Goal: Information Seeking & Learning: Learn about a topic

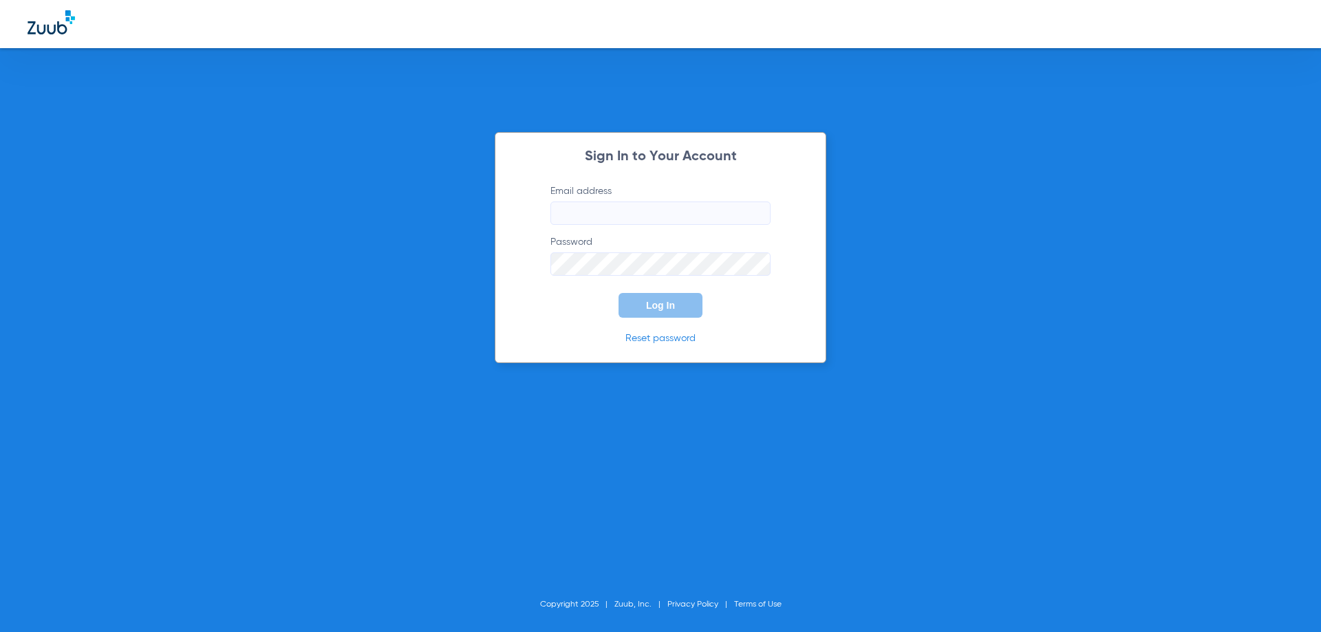
type input "[EMAIL_ADDRESS][DOMAIN_NAME]"
click at [652, 323] on div "Sign In to Your Account Email address [EMAIL_ADDRESS][DOMAIN_NAME] Password Log…" at bounding box center [661, 247] width 332 height 231
click at [658, 311] on button "Log In" at bounding box center [661, 305] width 84 height 25
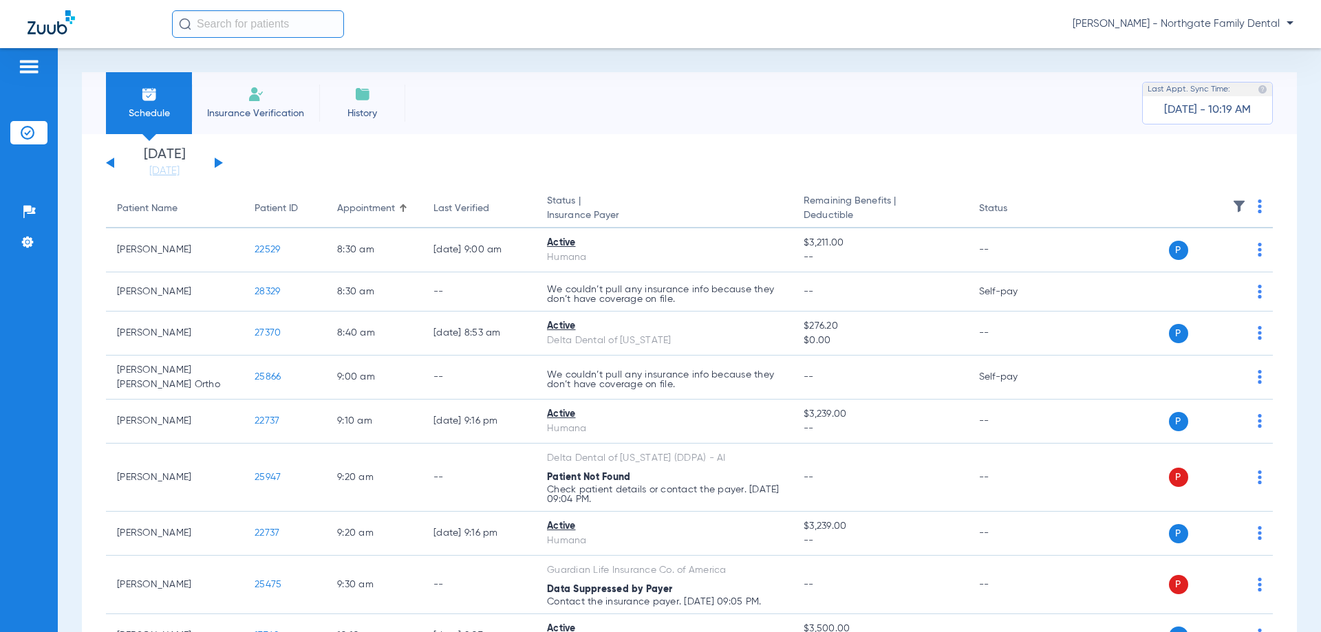
click at [219, 162] on button at bounding box center [219, 163] width 8 height 10
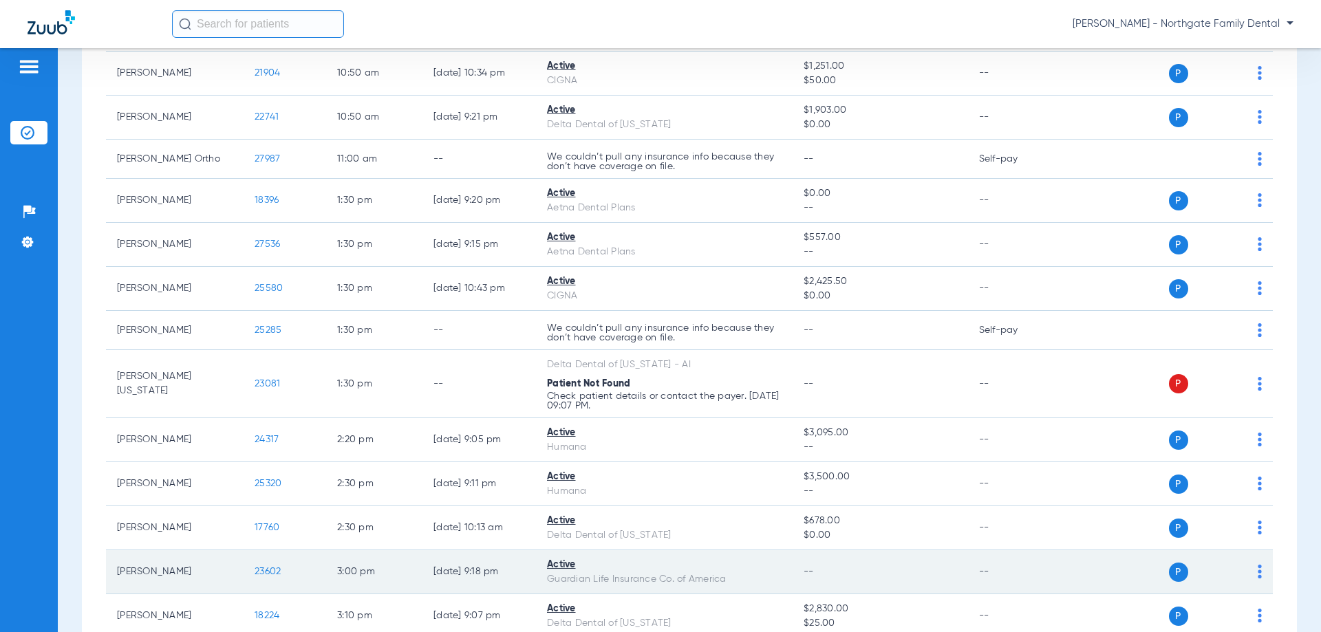
scroll to position [413, 0]
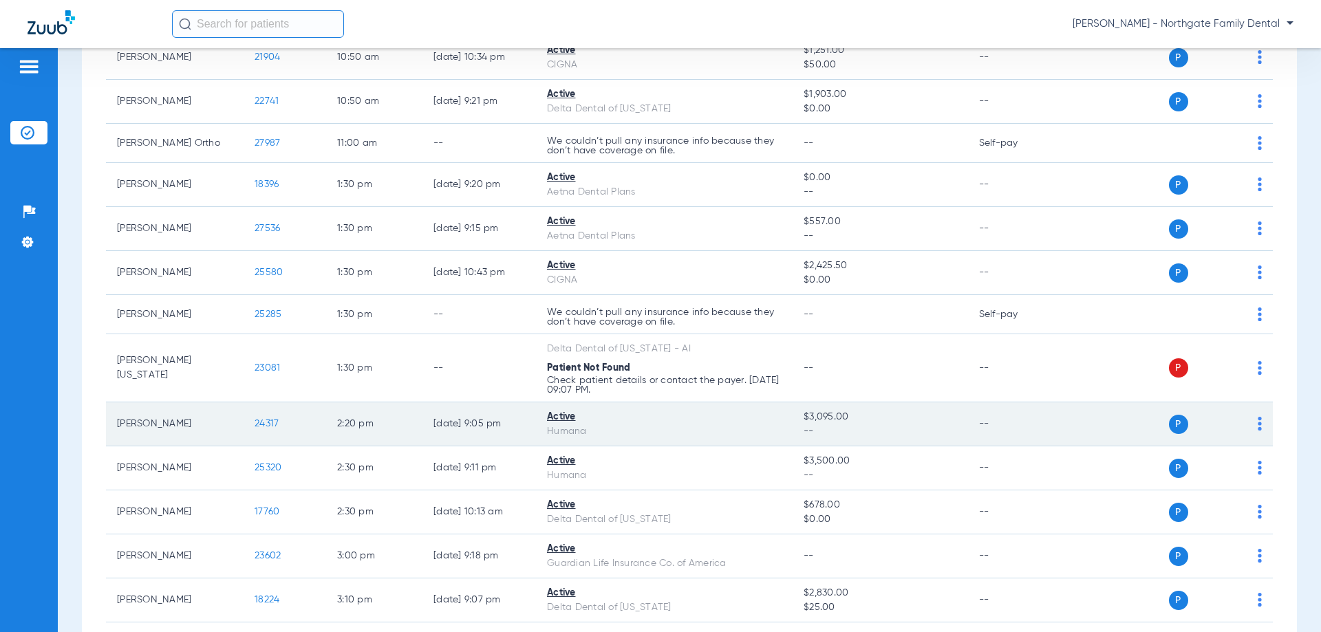
click at [266, 420] on span "24317" at bounding box center [267, 424] width 24 height 10
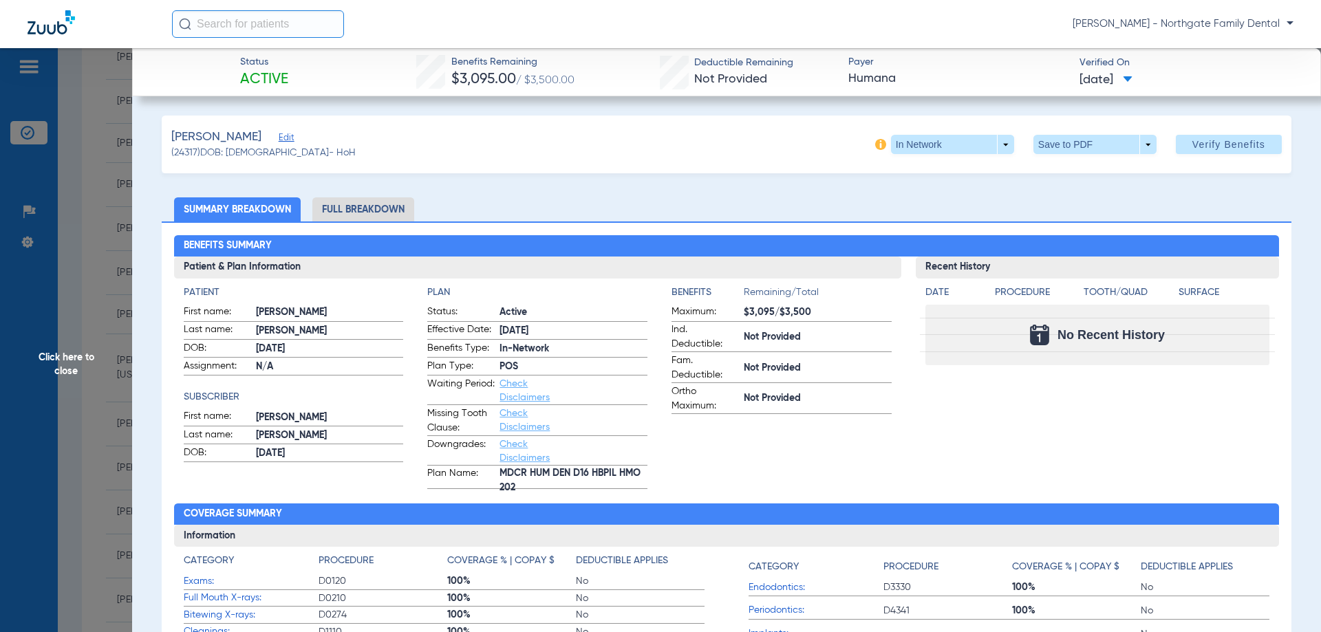
click at [69, 356] on span "Click here to close" at bounding box center [66, 364] width 132 height 632
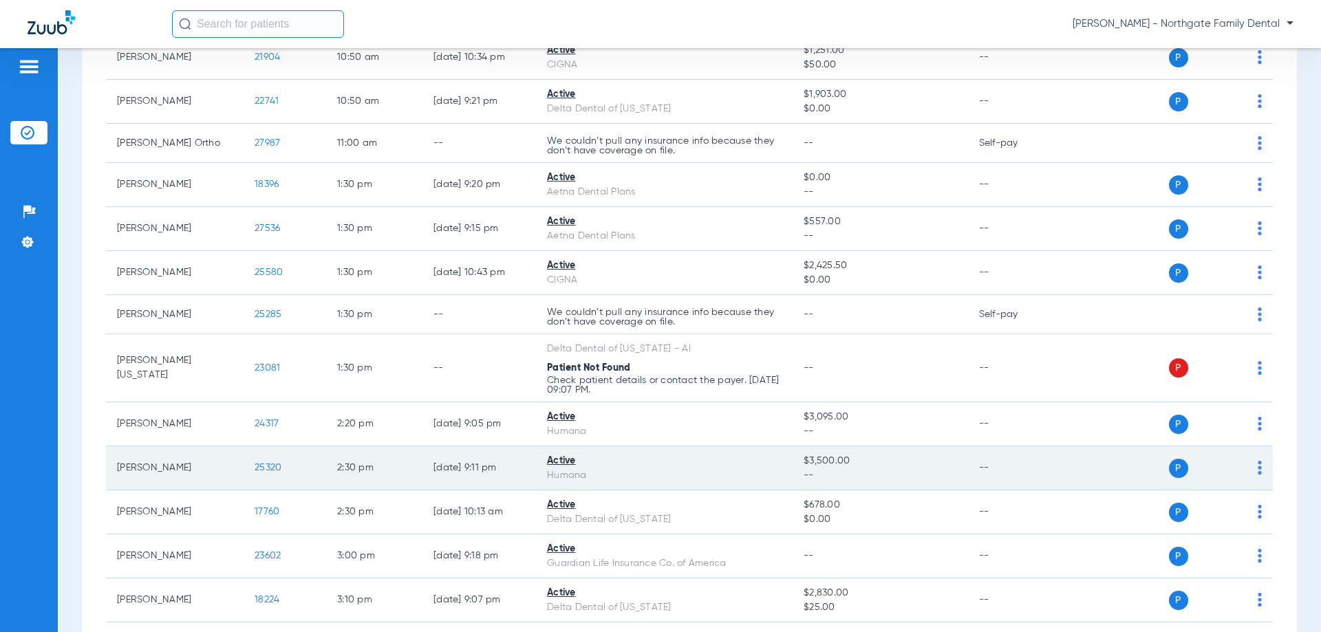
click at [268, 466] on span "25320" at bounding box center [268, 468] width 27 height 10
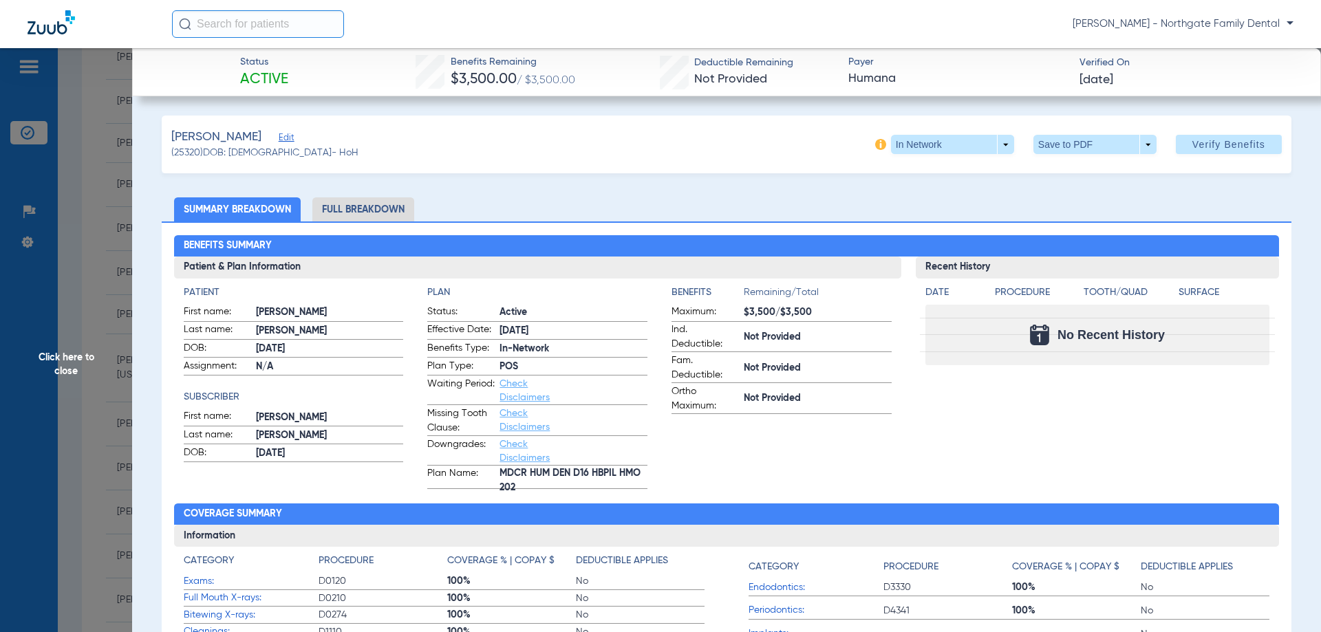
click at [43, 353] on span "Click here to close" at bounding box center [66, 364] width 132 height 632
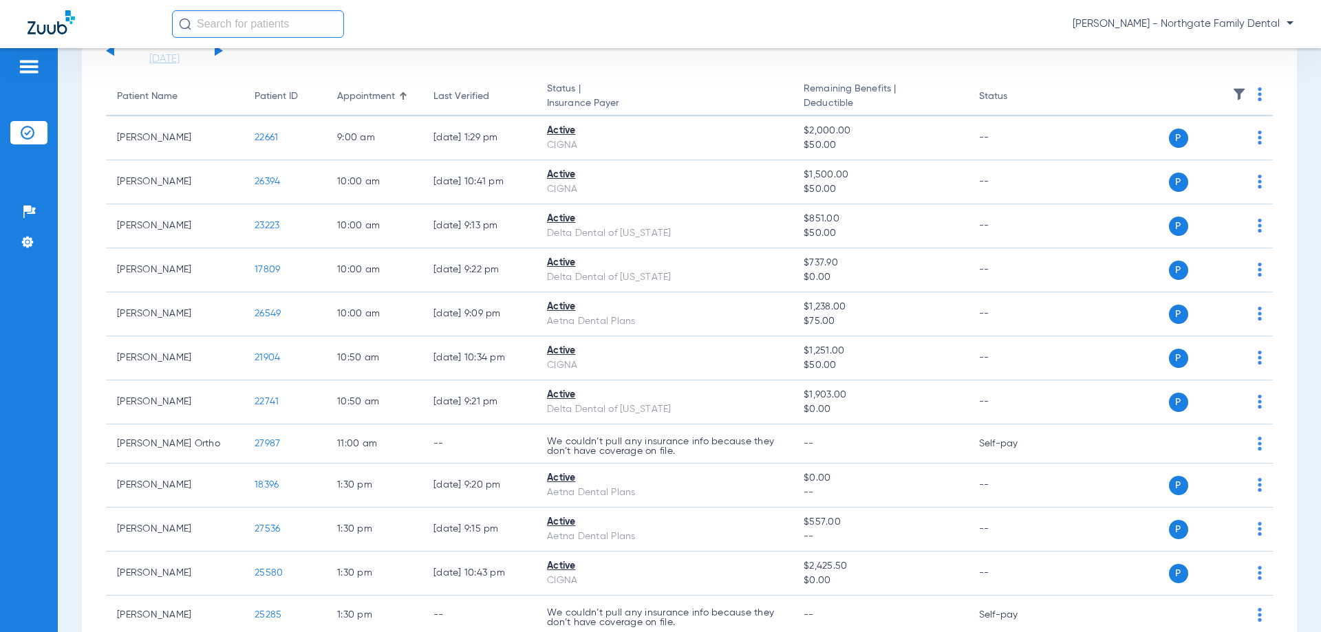
scroll to position [0, 0]
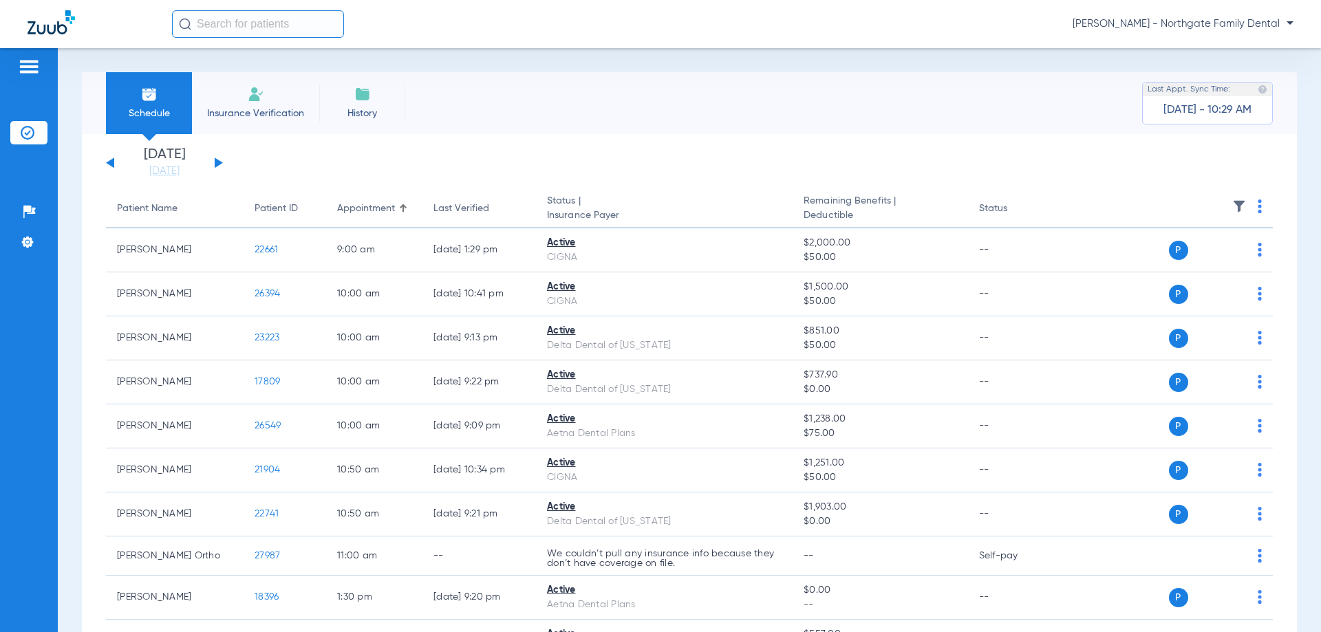
click at [216, 163] on button at bounding box center [219, 163] width 8 height 10
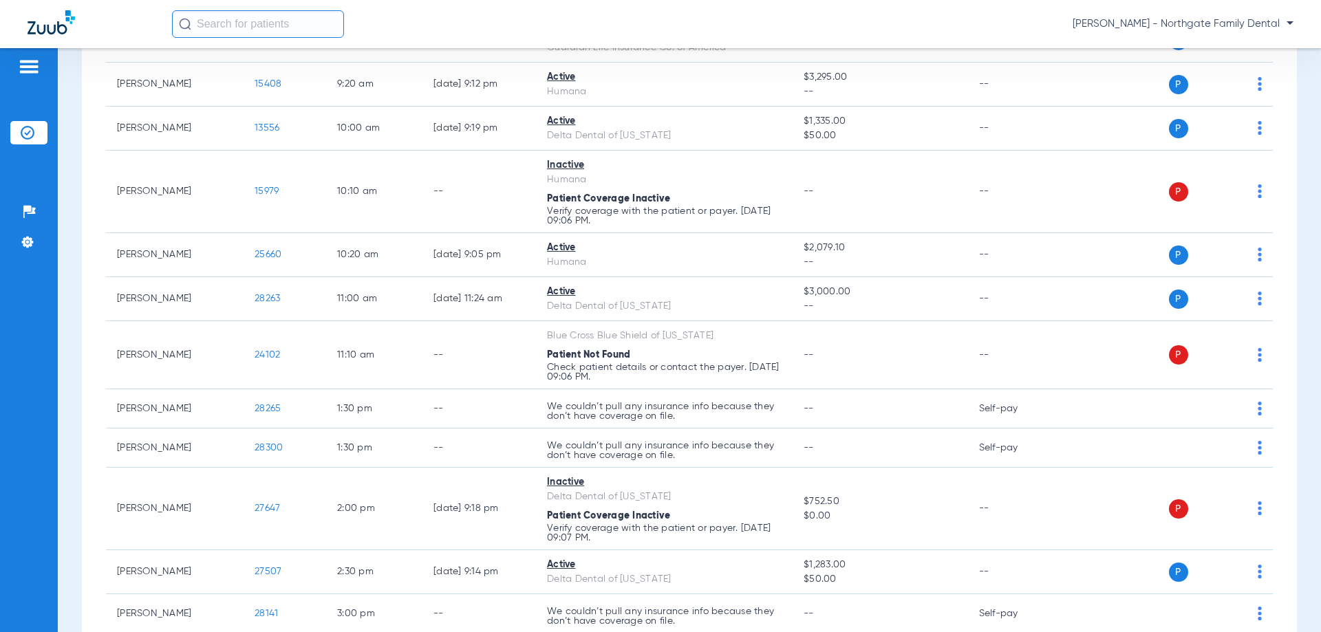
scroll to position [385, 0]
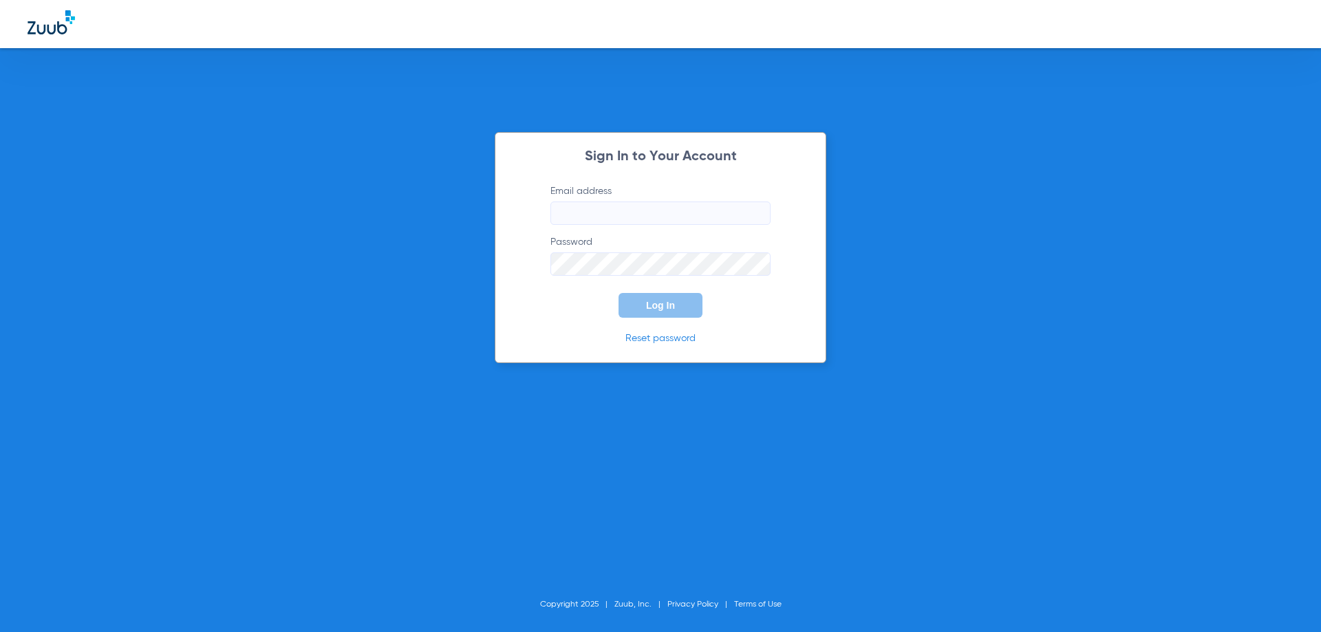
type input "[EMAIL_ADDRESS][DOMAIN_NAME]"
click at [665, 300] on span "Log In" at bounding box center [660, 305] width 29 height 11
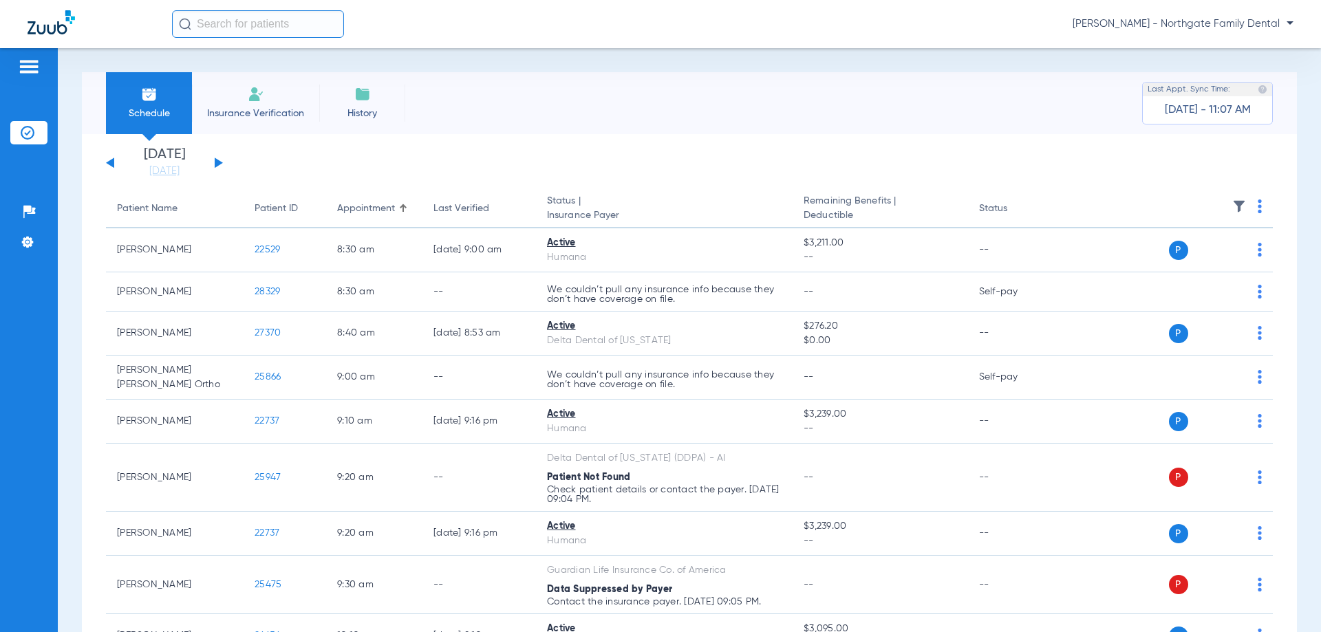
click at [218, 164] on button at bounding box center [219, 163] width 8 height 10
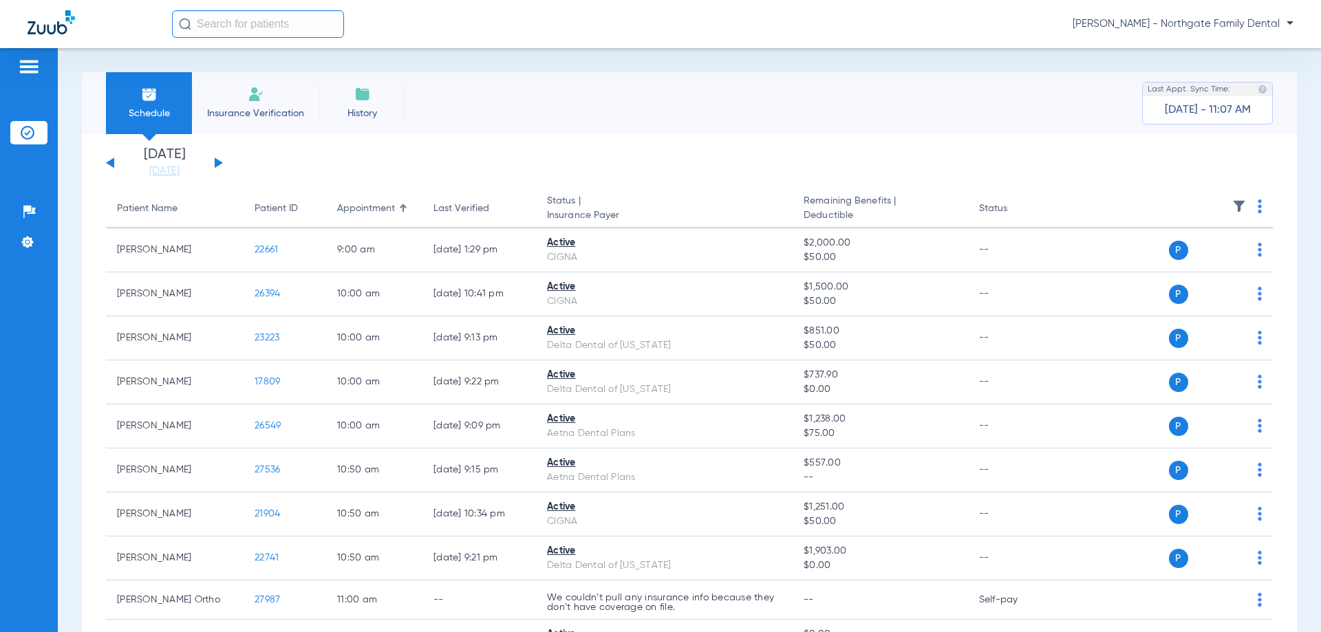
click at [214, 162] on div "[DATE] [DATE] [DATE] [DATE] [DATE] [DATE] [DATE] [DATE] [DATE] [DATE] [DATE] [D…" at bounding box center [164, 163] width 117 height 30
click at [221, 162] on button at bounding box center [219, 163] width 8 height 10
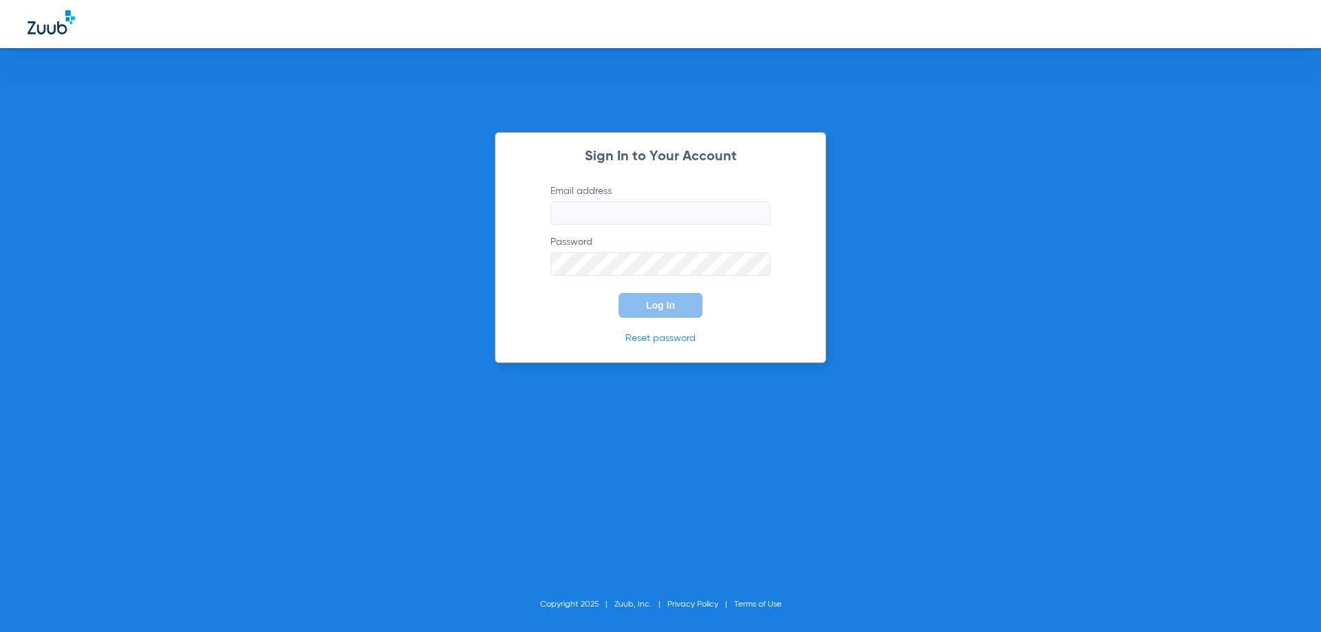
type input "[EMAIL_ADDRESS][DOMAIN_NAME]"
click at [658, 297] on button "Log In" at bounding box center [661, 305] width 84 height 25
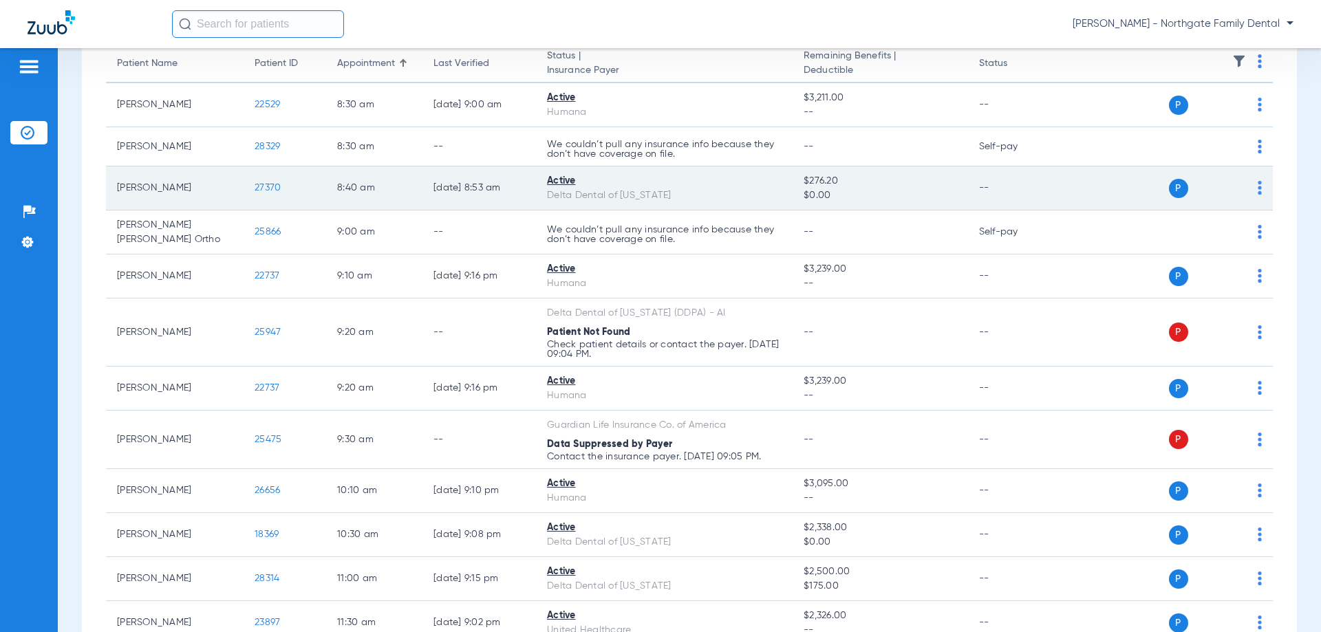
scroll to position [206, 0]
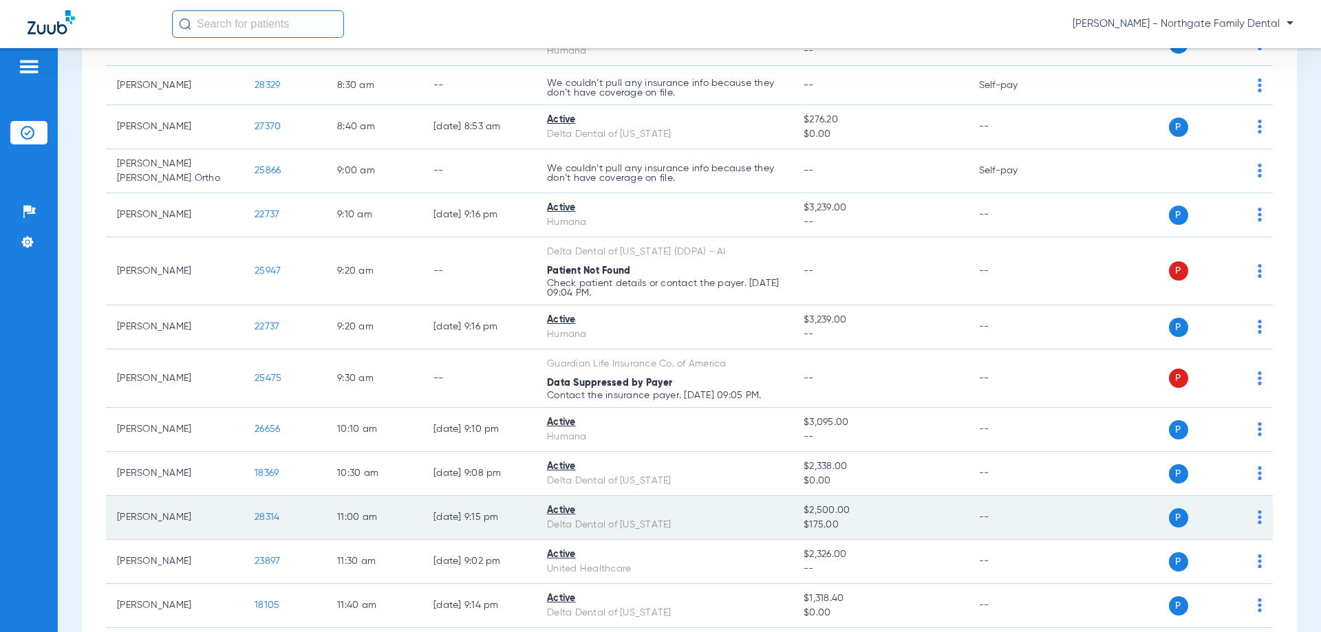
click at [269, 513] on span "28314" at bounding box center [267, 518] width 25 height 10
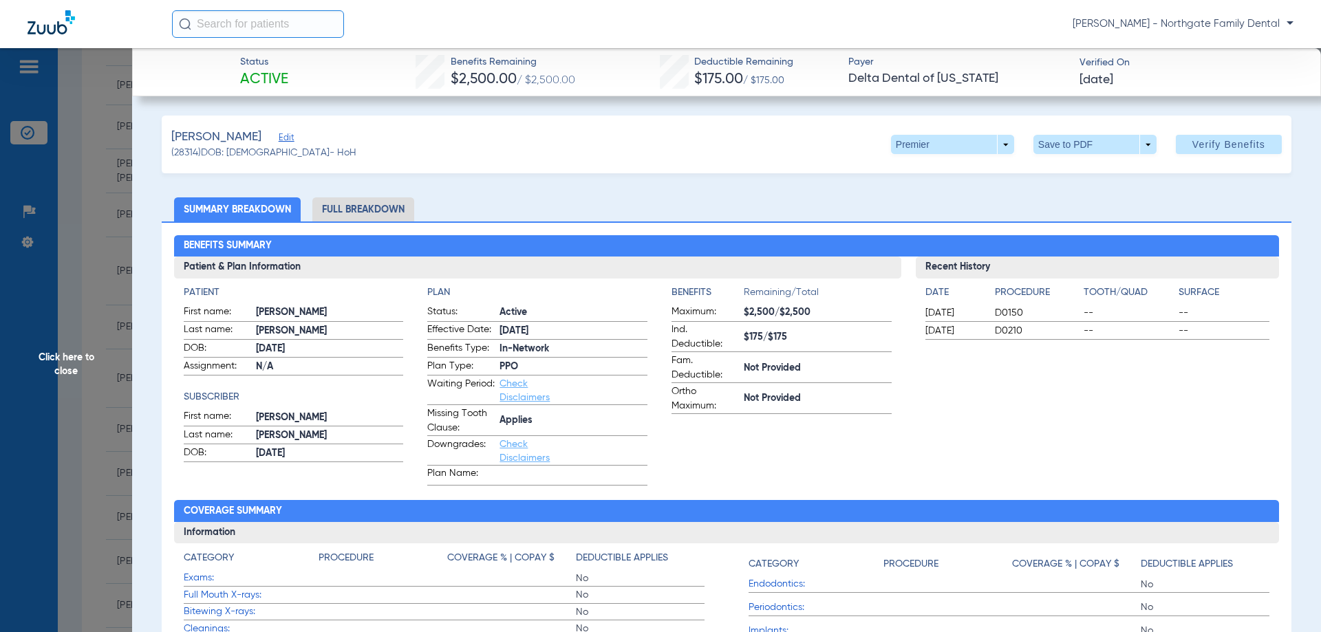
click at [363, 209] on li "Full Breakdown" at bounding box center [363, 209] width 102 height 24
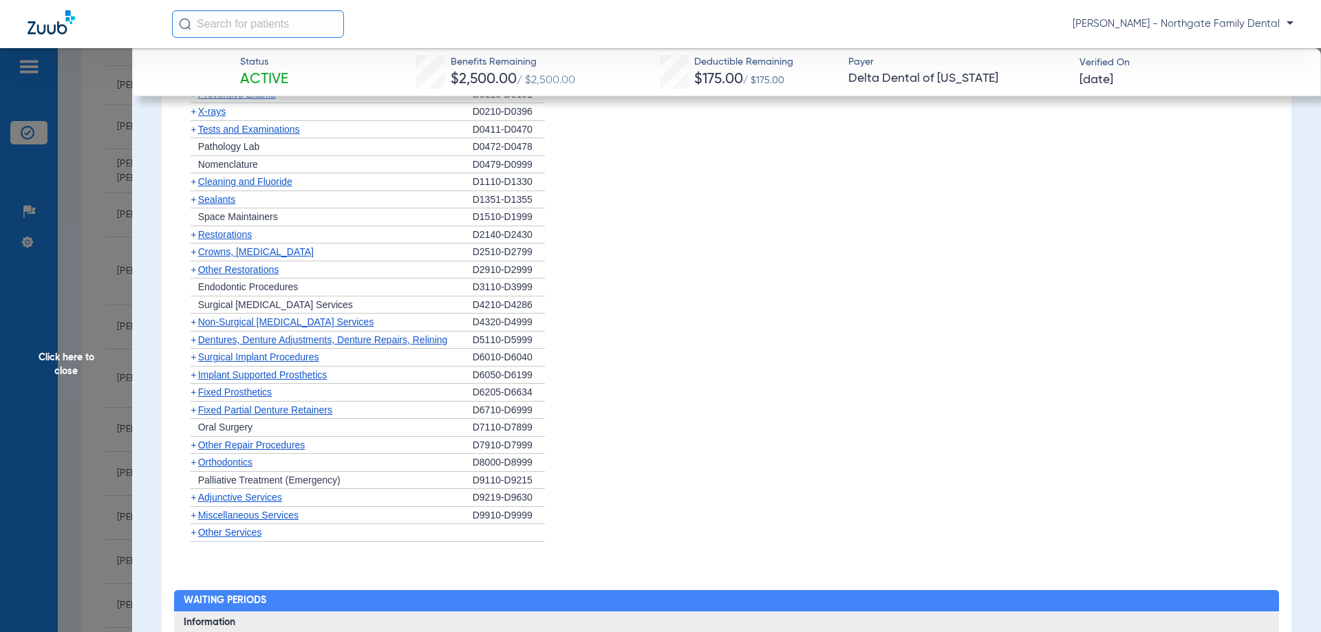
scroll to position [1307, 0]
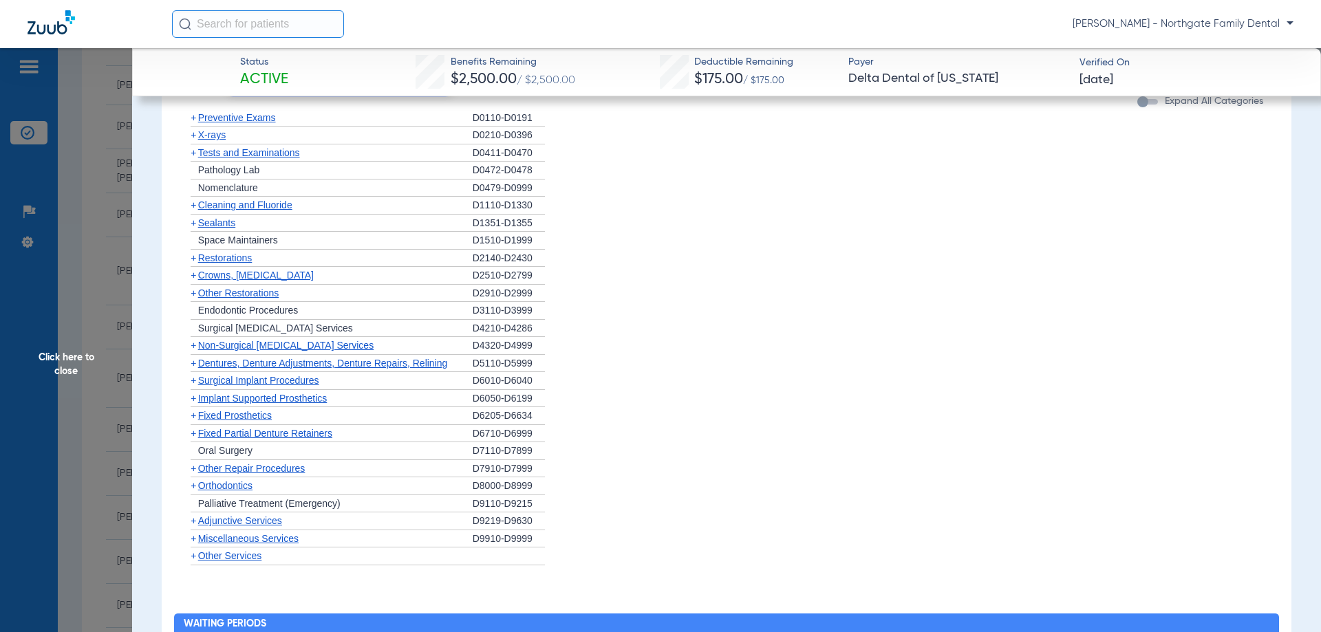
click at [257, 344] on span "Non-Surgical [MEDICAL_DATA] Services" at bounding box center [285, 345] width 175 height 11
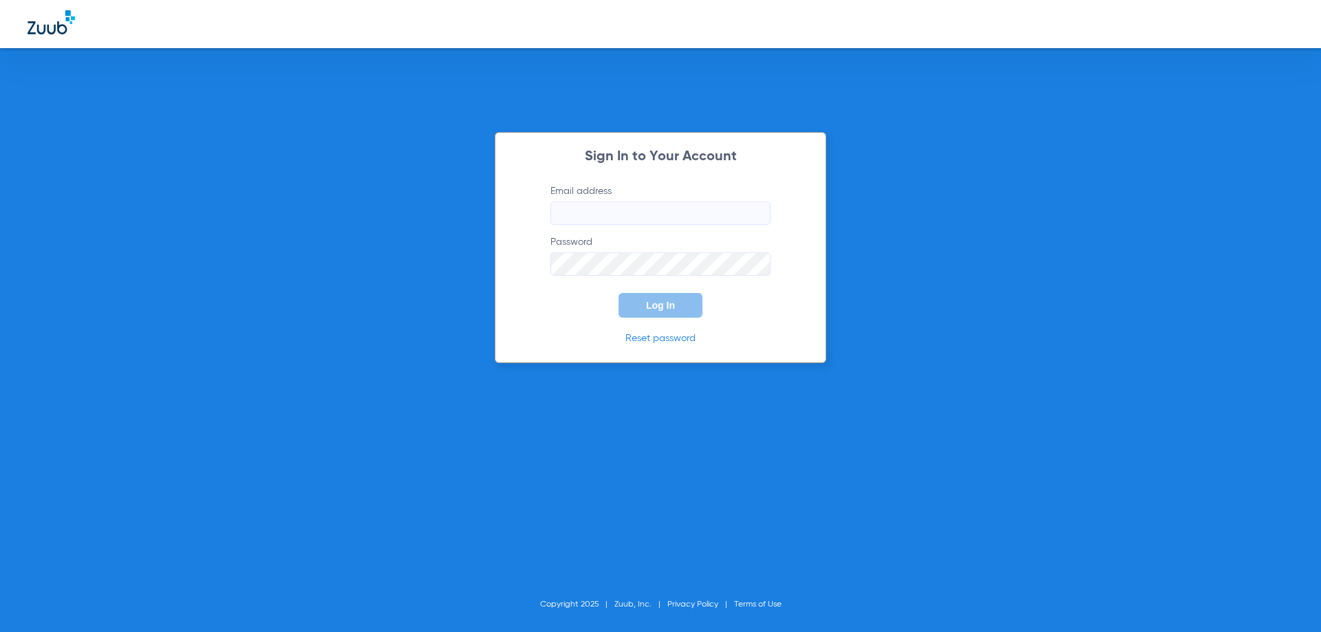
type input "[EMAIL_ADDRESS][DOMAIN_NAME]"
